Goal: Find specific page/section: Find specific page/section

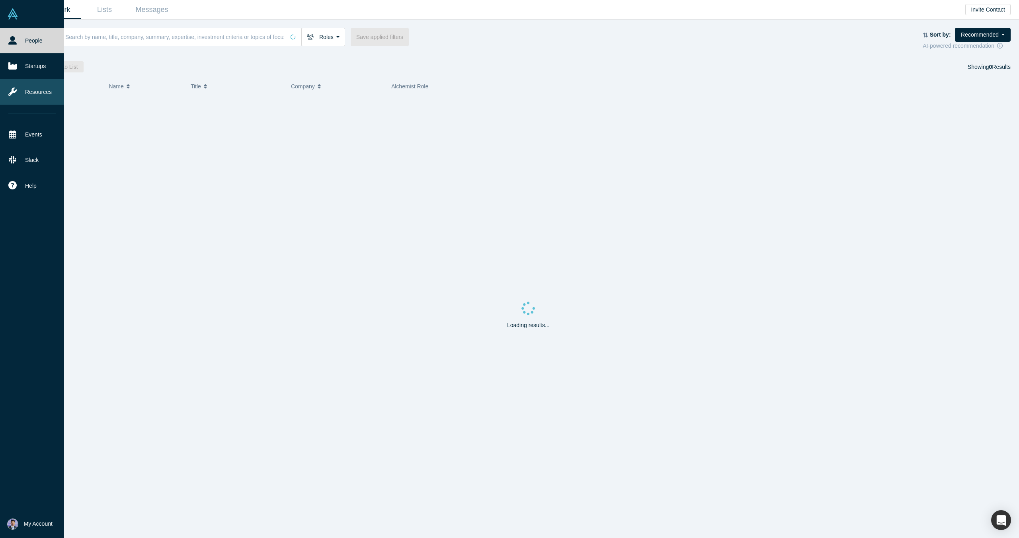
drag, startPoint x: 37, startPoint y: 96, endPoint x: 52, endPoint y: 98, distance: 15.7
click at [37, 96] on link "Resources" at bounding box center [32, 91] width 64 height 25
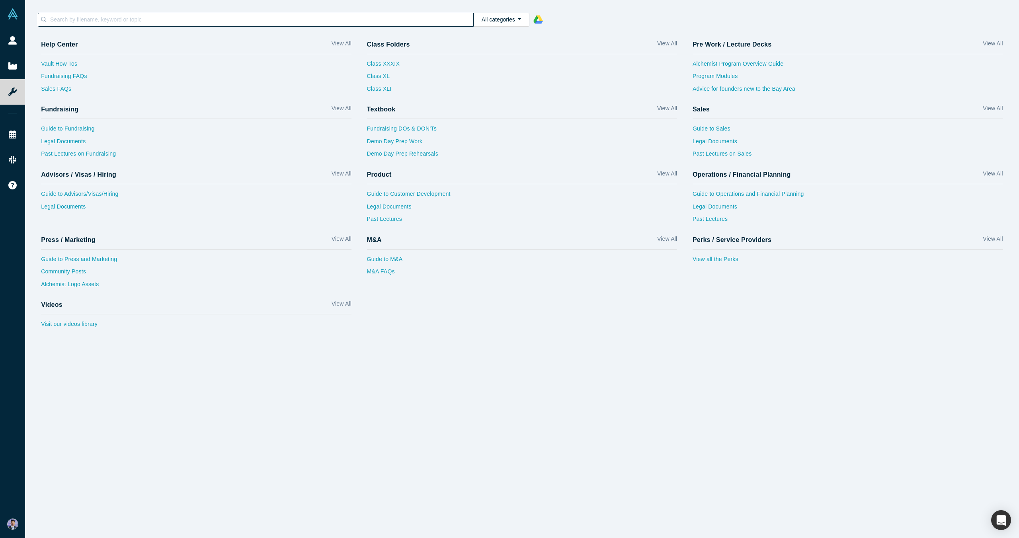
click at [253, 22] on input at bounding box center [261, 19] width 424 height 10
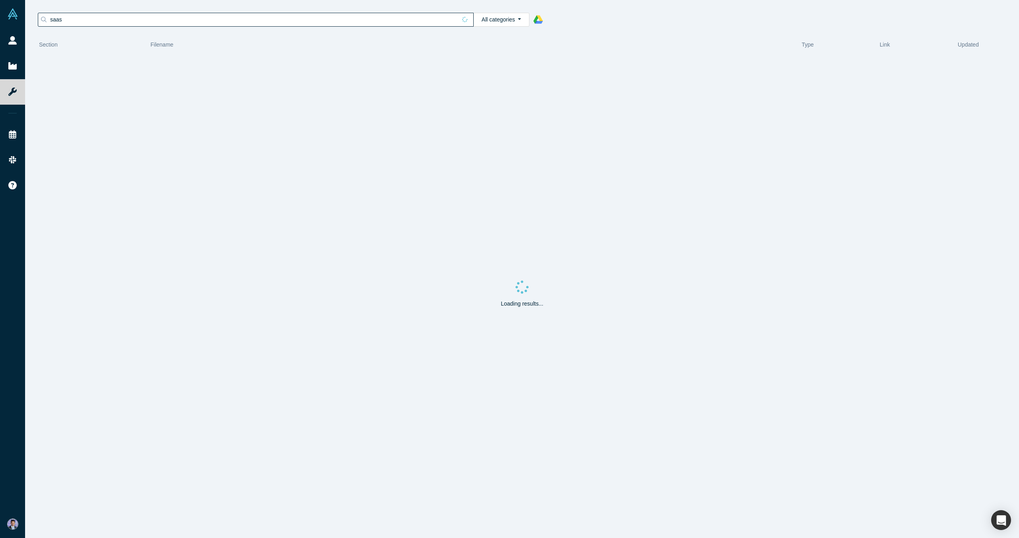
type input "saas"
click at [512, 20] on button "All categories" at bounding box center [501, 20] width 56 height 14
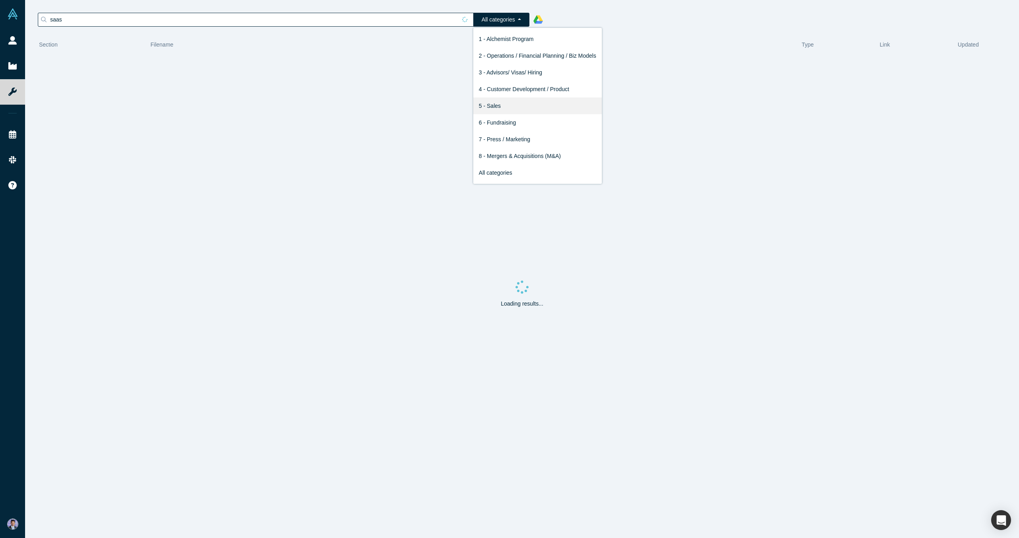
click at [507, 107] on link "5 - Sales" at bounding box center [537, 106] width 129 height 17
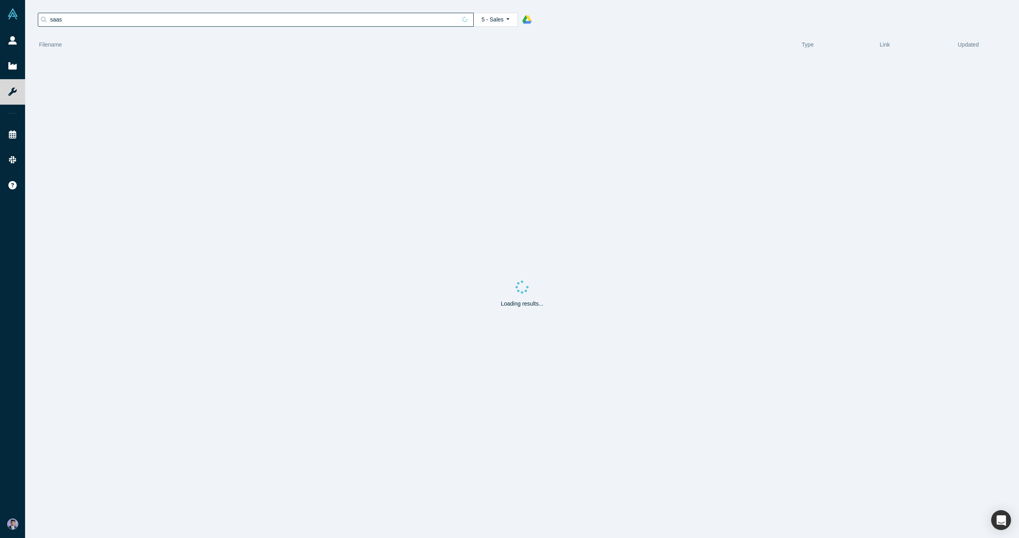
click at [267, 20] on input "saas" at bounding box center [252, 19] width 407 height 10
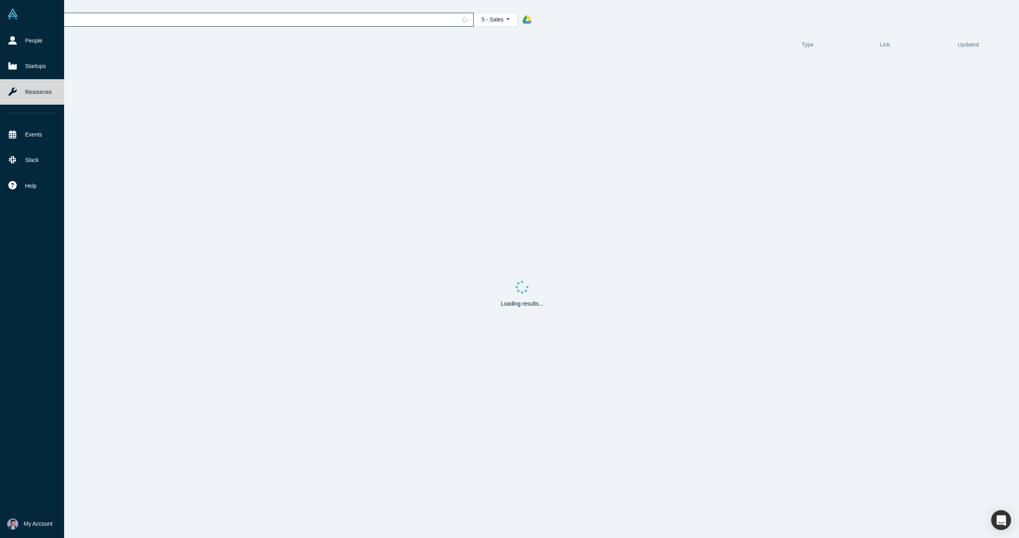
click at [43, 96] on link "Resources" at bounding box center [32, 91] width 64 height 25
click at [21, 93] on link "Resources" at bounding box center [32, 91] width 64 height 25
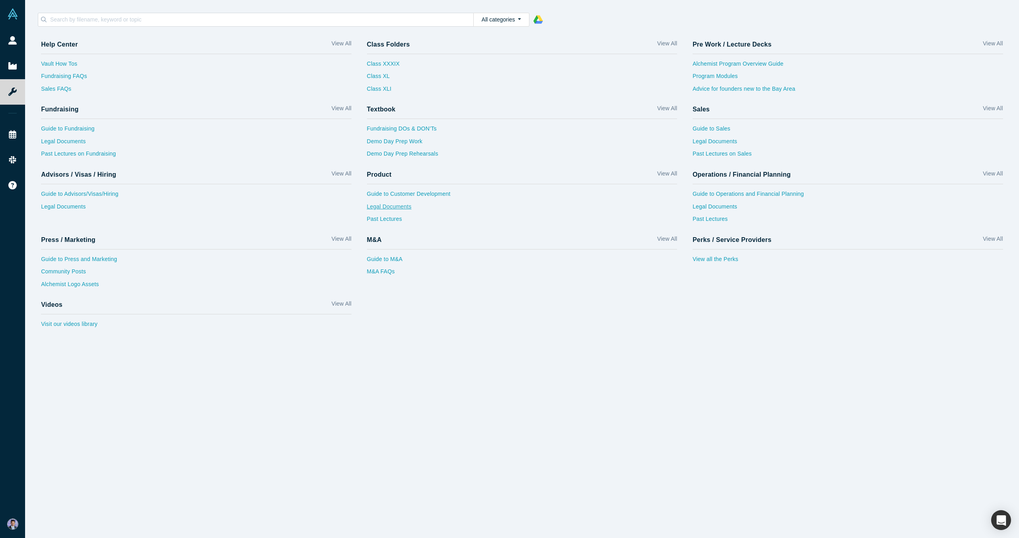
click at [404, 207] on link "Legal Documents" at bounding box center [522, 209] width 310 height 13
click at [722, 143] on link "Legal Documents" at bounding box center [848, 143] width 310 height 13
